Goal: Task Accomplishment & Management: Use online tool/utility

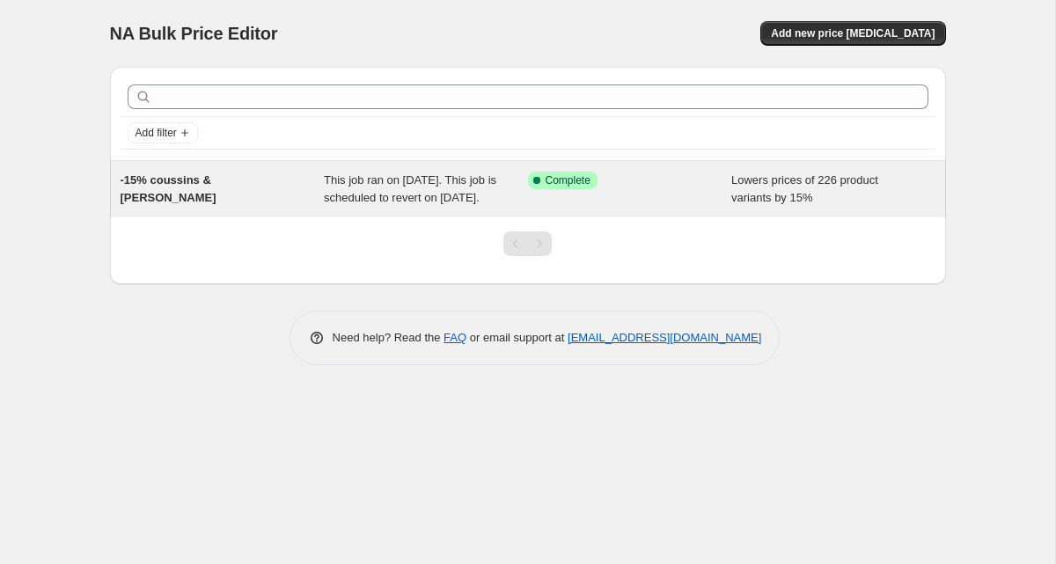
click at [656, 207] on div "Success Complete Complete" at bounding box center [630, 189] width 204 height 35
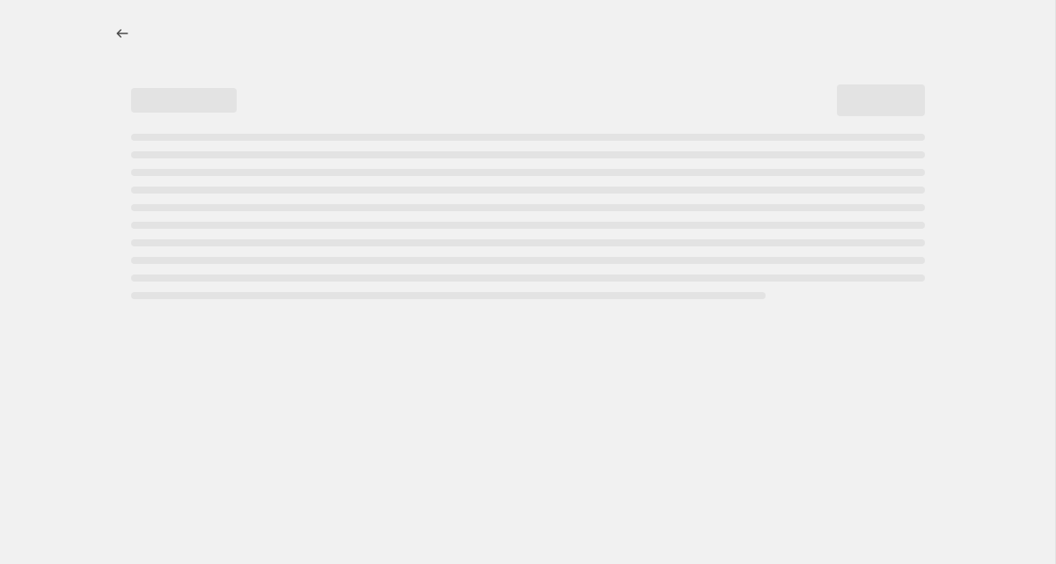
select select "percentage"
select select "tag"
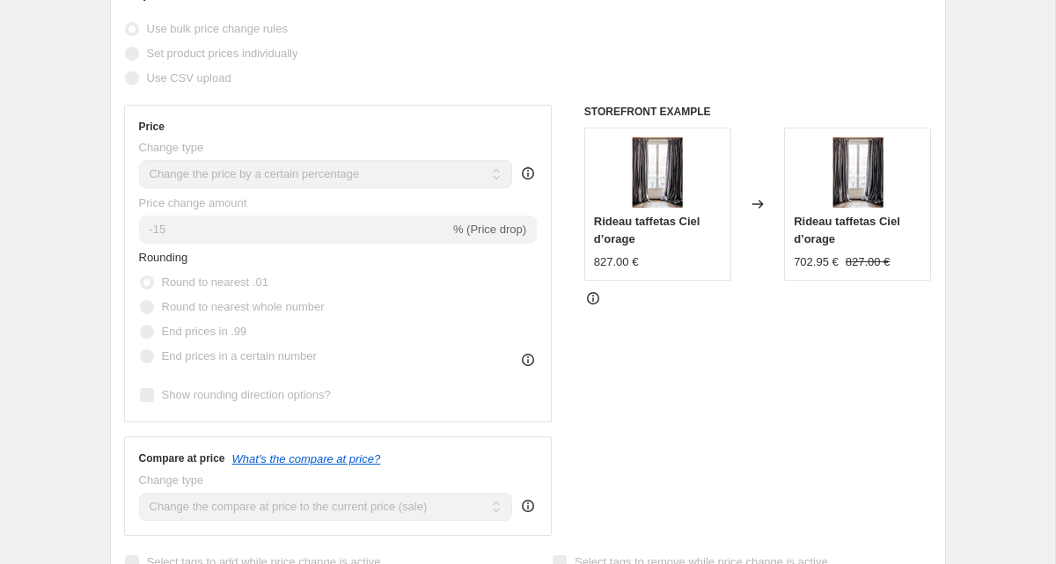
scroll to position [477, 0]
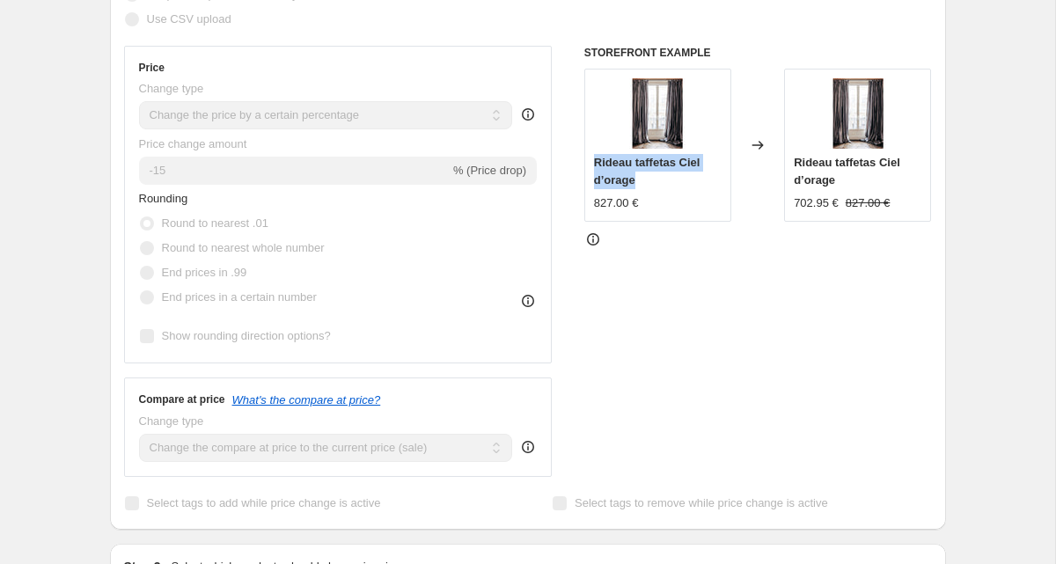
drag, startPoint x: 594, startPoint y: 150, endPoint x: 653, endPoint y: 166, distance: 61.0
click at [653, 166] on div "Rideau taffetas Ciel d’orage" at bounding box center [658, 171] width 128 height 35
copy span "Rideau taffetas Ciel d’orage"
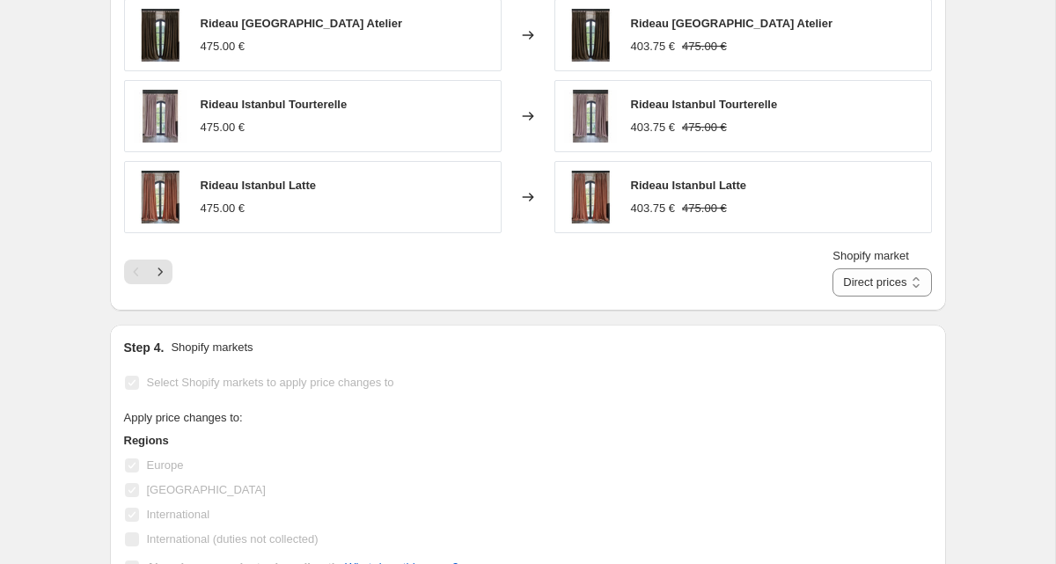
scroll to position [1435, 0]
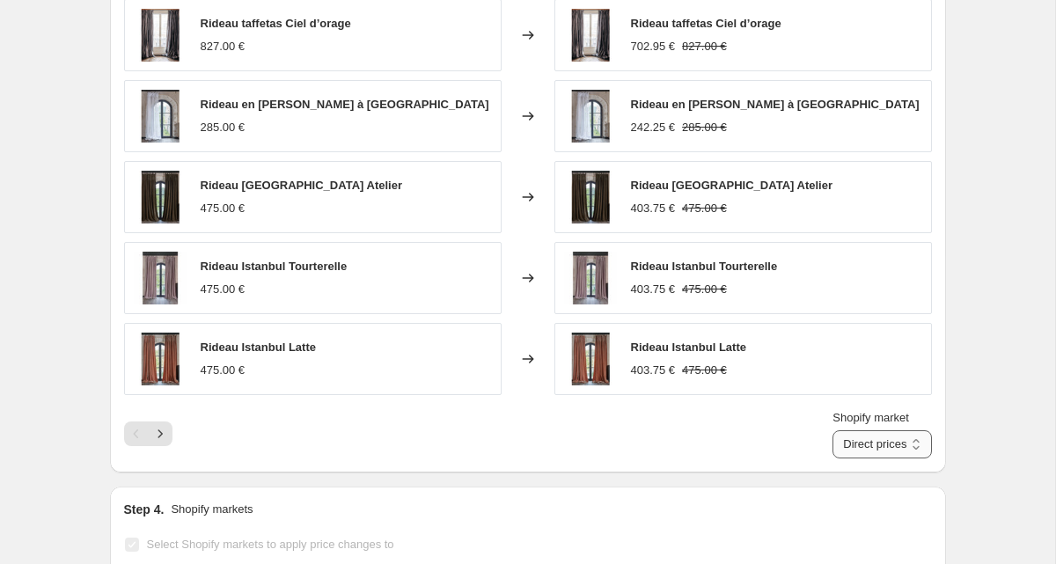
click at [859, 435] on select "Direct prices [GEOGRAPHIC_DATA] [GEOGRAPHIC_DATA] International" at bounding box center [881, 444] width 99 height 28
click at [848, 430] on select "Direct prices [GEOGRAPHIC_DATA] [GEOGRAPHIC_DATA] International" at bounding box center [881, 444] width 99 height 28
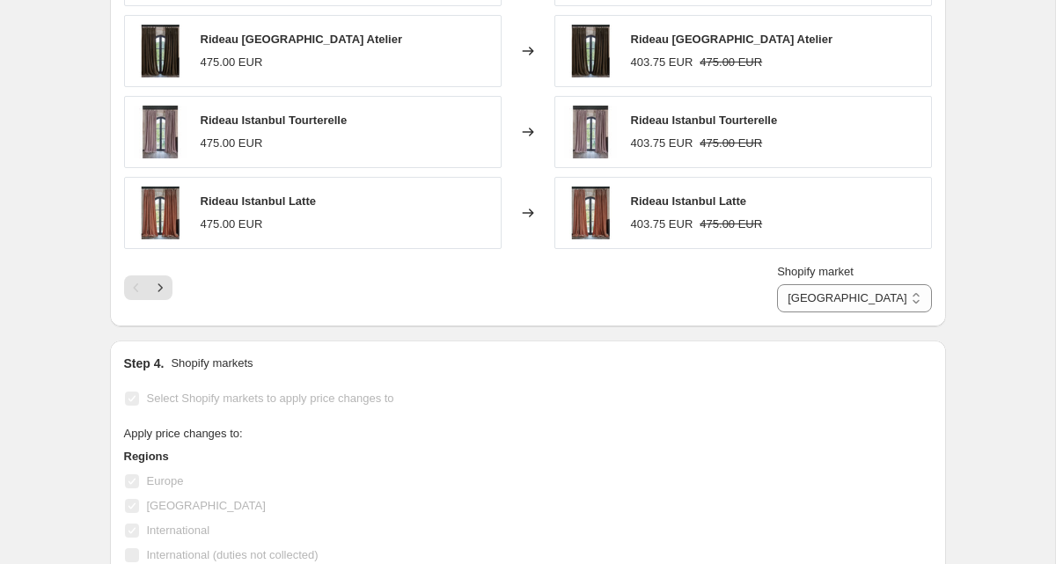
scroll to position [1585, 0]
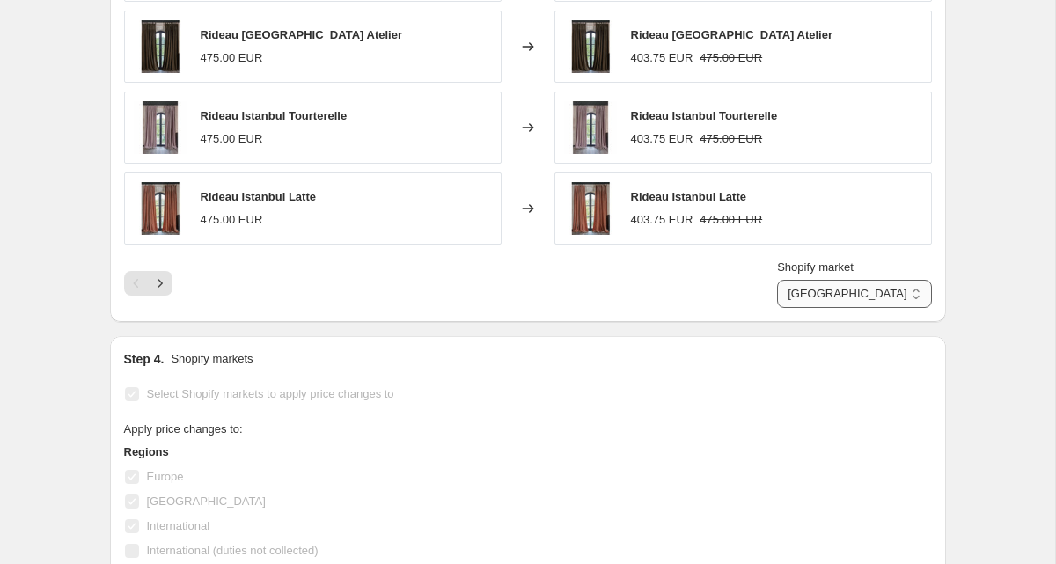
click at [879, 287] on select "Direct prices [GEOGRAPHIC_DATA] [GEOGRAPHIC_DATA] International" at bounding box center [854, 294] width 154 height 28
click at [848, 280] on select "Direct prices [GEOGRAPHIC_DATA] [GEOGRAPHIC_DATA] International" at bounding box center [854, 294] width 154 height 28
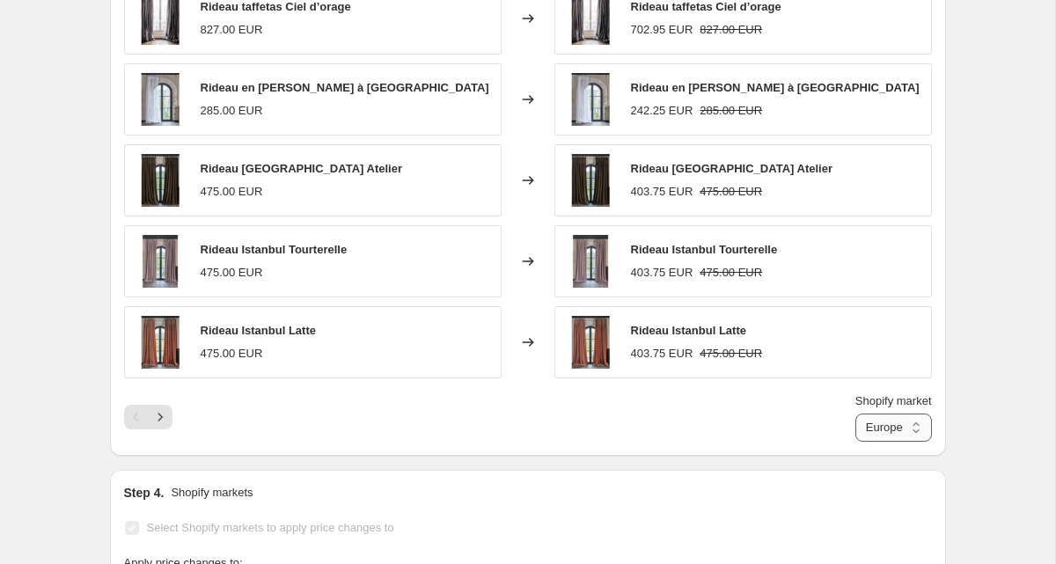
scroll to position [1493, 0]
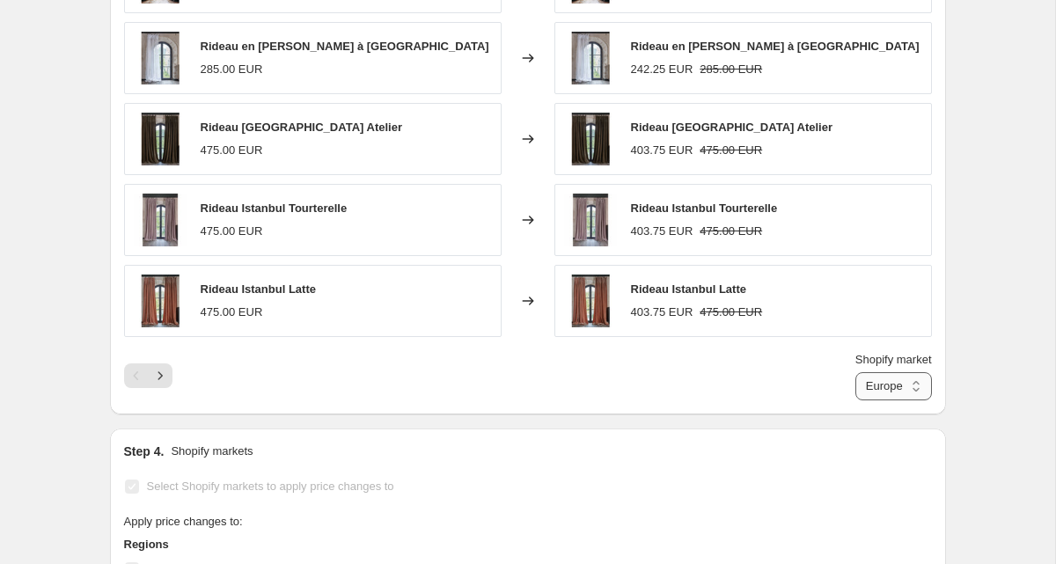
click at [884, 372] on select "Direct prices [GEOGRAPHIC_DATA] [GEOGRAPHIC_DATA] International" at bounding box center [893, 386] width 77 height 28
select select "1352106223"
click at [855, 372] on select "Direct prices [GEOGRAPHIC_DATA] [GEOGRAPHIC_DATA] International" at bounding box center [893, 386] width 77 height 28
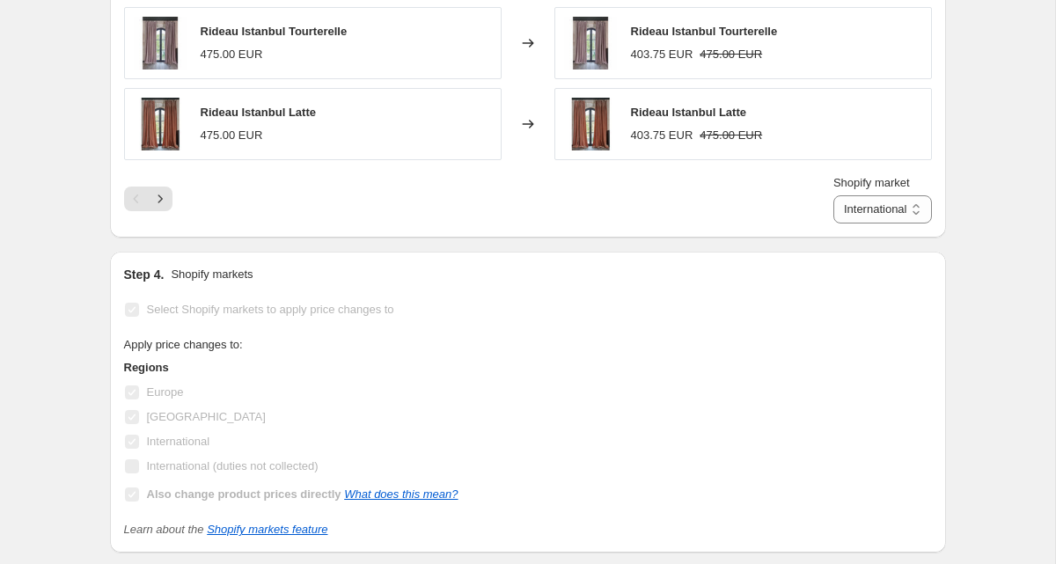
scroll to position [1663, 0]
